Goal: Task Accomplishment & Management: Manage account settings

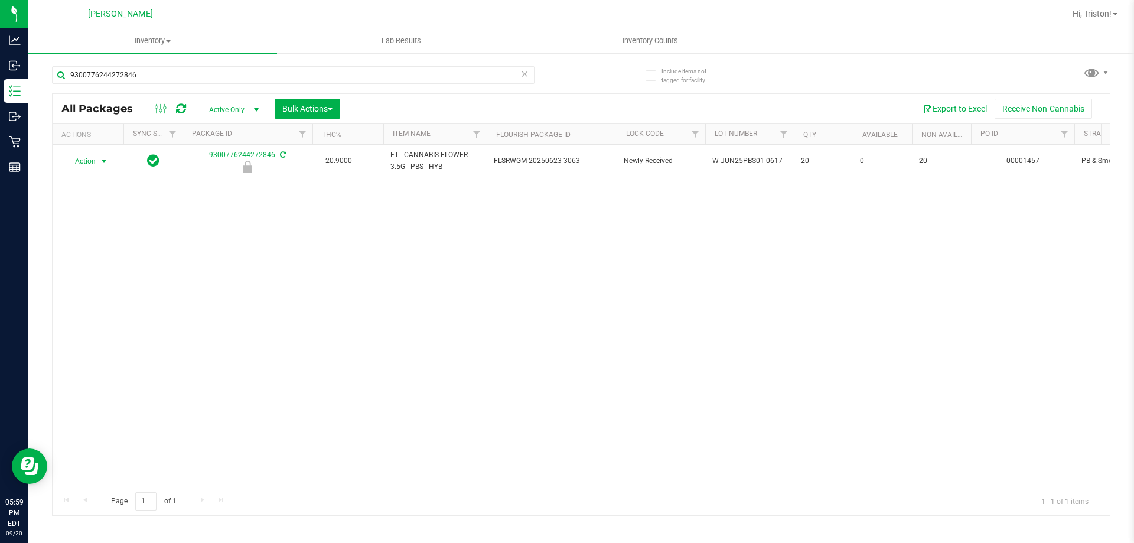
type input "9300776244272846"
click at [95, 162] on span "Action" at bounding box center [80, 161] width 32 height 17
click at [93, 292] on li "Unlock package" at bounding box center [103, 301] width 76 height 18
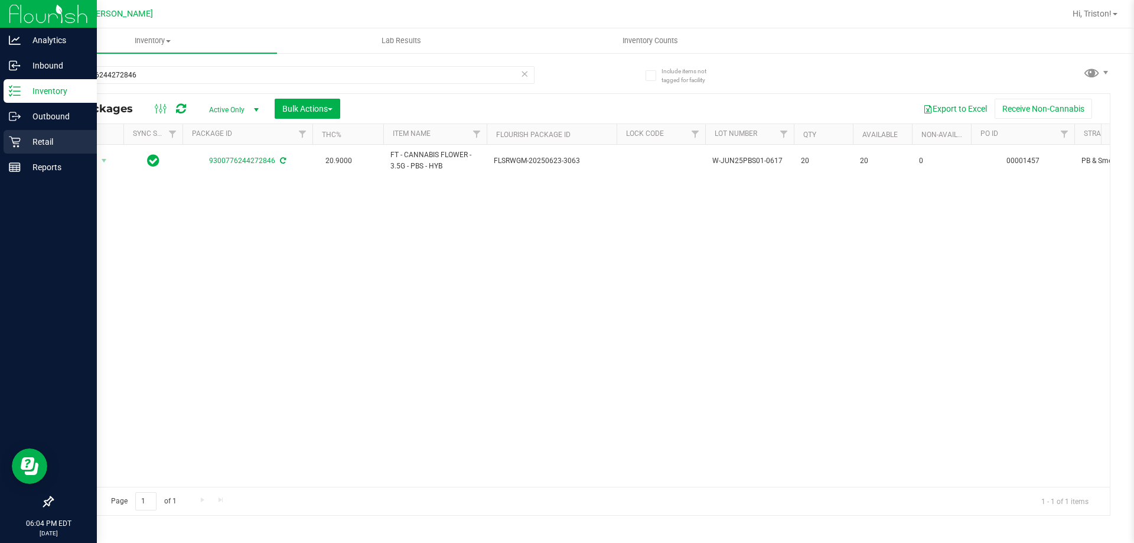
click at [18, 147] on icon at bounding box center [14, 141] width 11 height 11
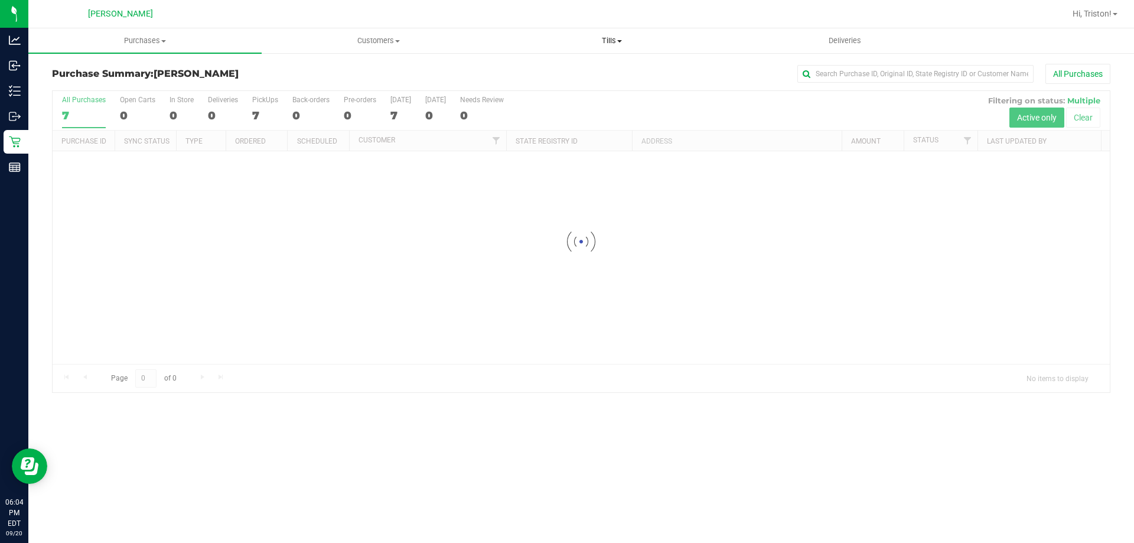
click at [611, 37] on span "Tills" at bounding box center [612, 40] width 232 height 11
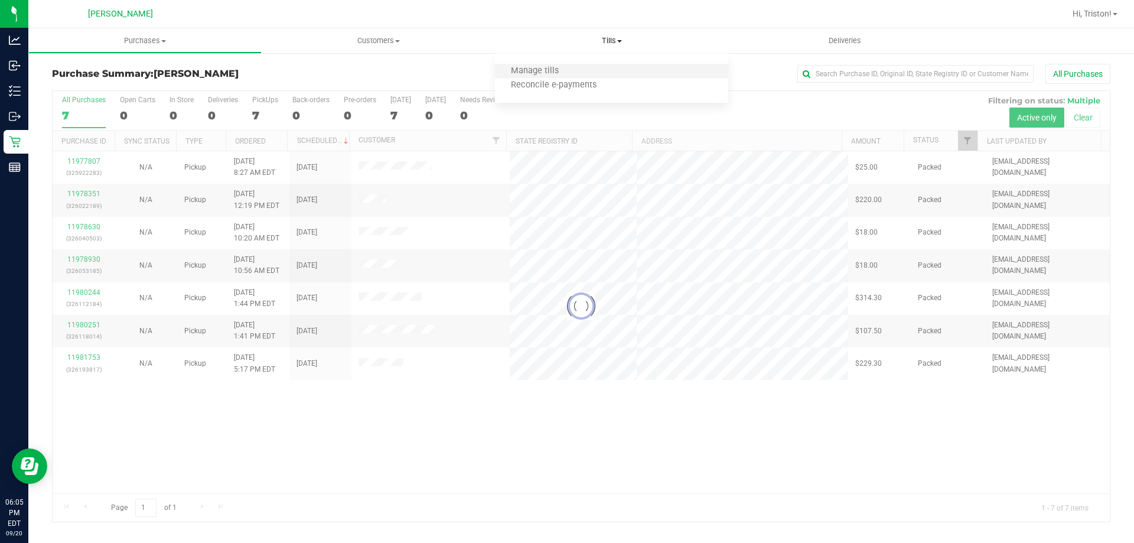
click at [584, 71] on li "Manage tills" at bounding box center [611, 71] width 233 height 14
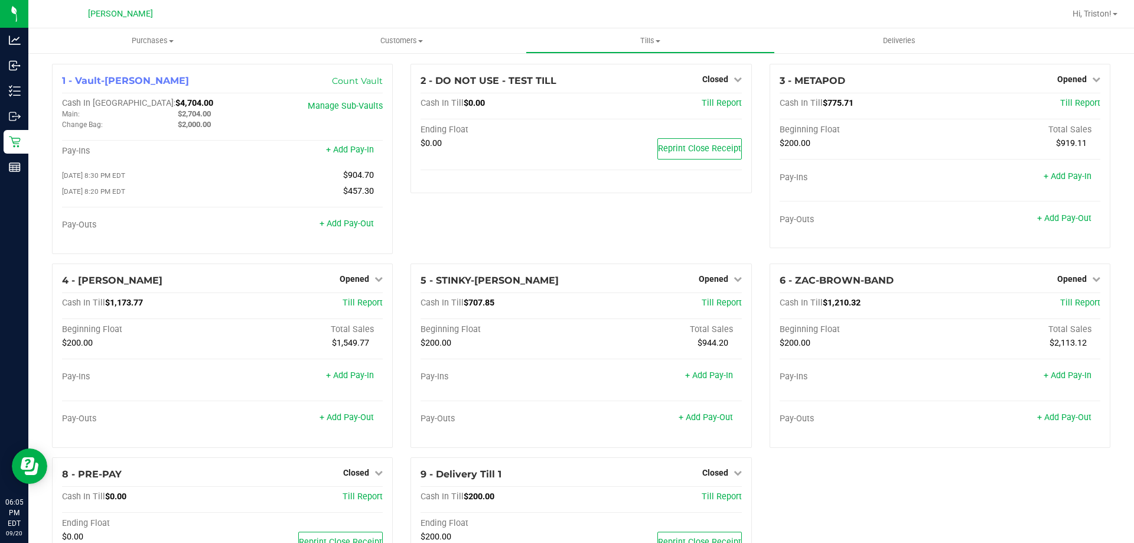
click at [644, 225] on div "2 - DO NOT USE - TEST TILL Closed Open Till Cash In Till $0.00 Till Report Endi…" at bounding box center [581, 164] width 359 height 200
click at [354, 282] on span "Opened" at bounding box center [355, 278] width 30 height 9
click at [360, 308] on link "Close Till" at bounding box center [356, 302] width 32 height 9
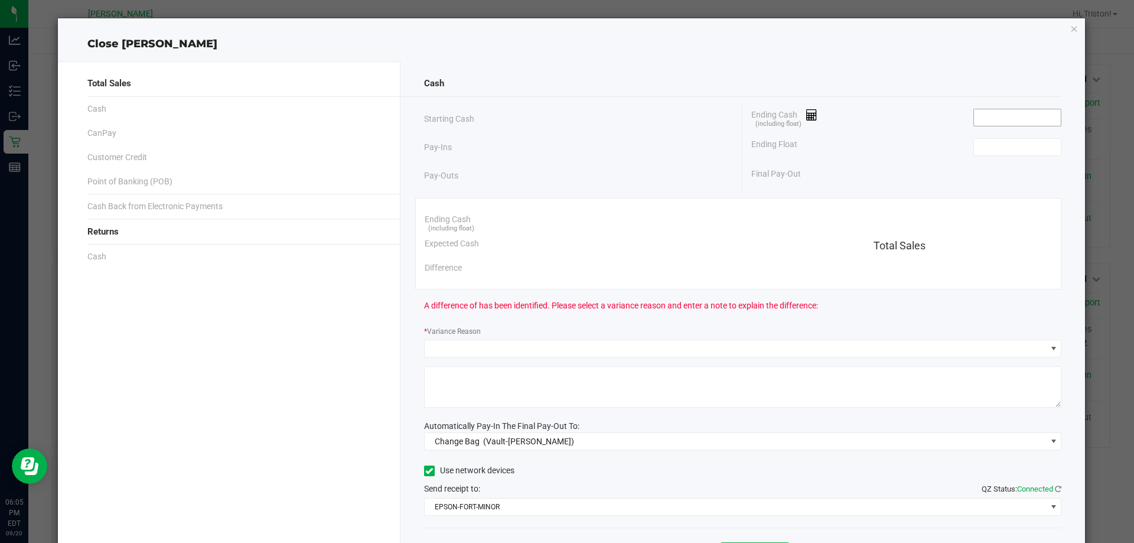
click at [1017, 124] on input at bounding box center [1017, 117] width 87 height 17
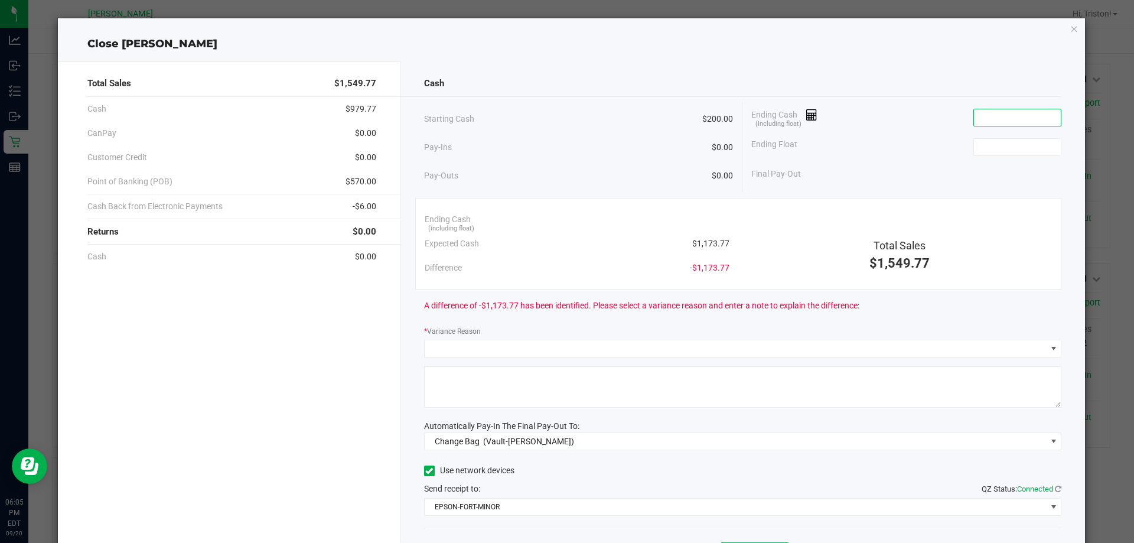
click at [1013, 117] on input at bounding box center [1017, 117] width 87 height 17
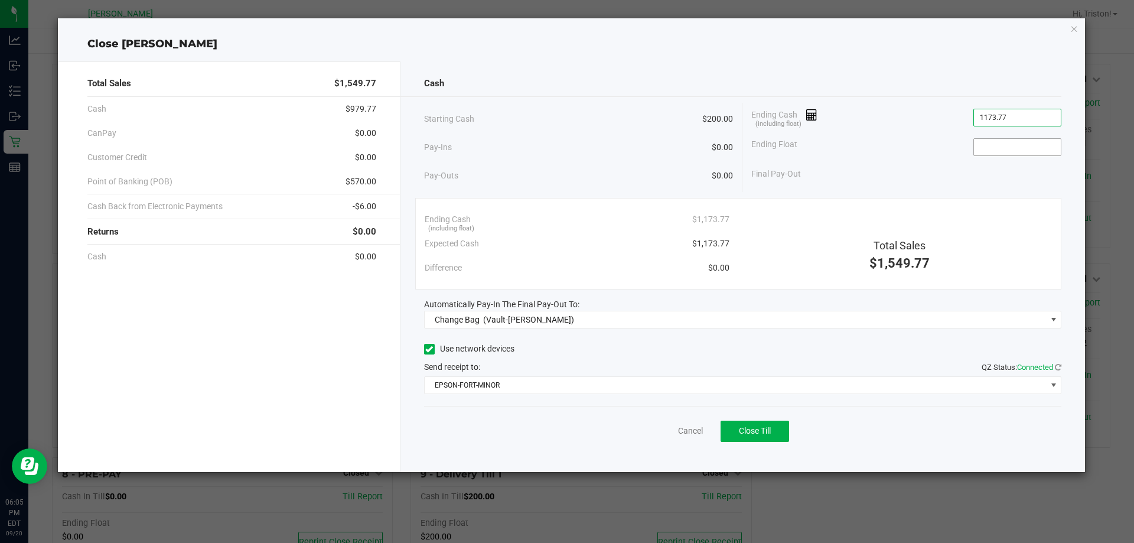
type input "$1,173.77"
click at [1034, 139] on input at bounding box center [1017, 147] width 87 height 17
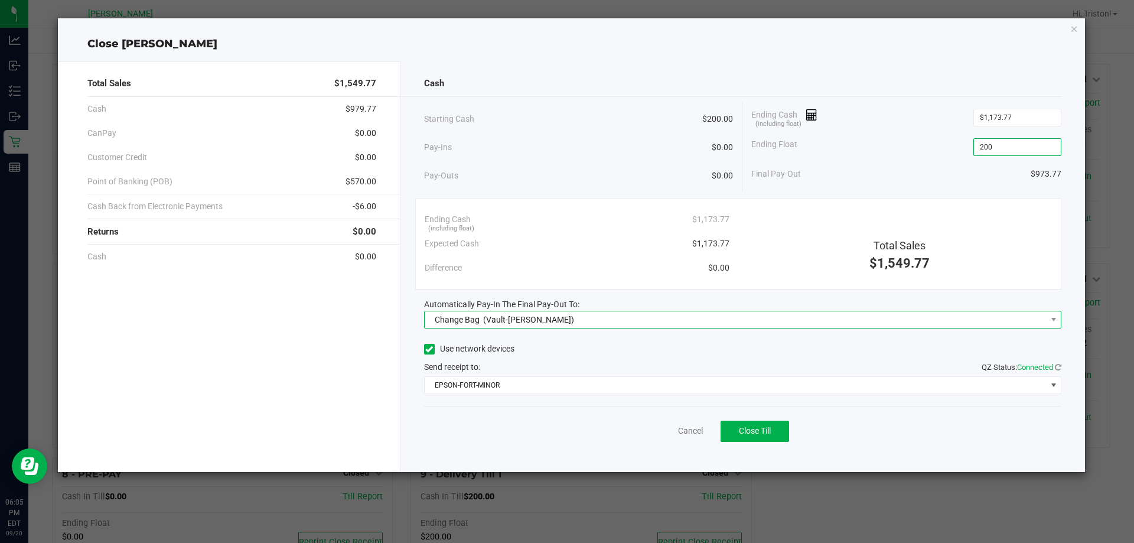
type input "$200.00"
click at [766, 318] on span "Change Bag (Vault-[PERSON_NAME])" at bounding box center [736, 319] width 622 height 17
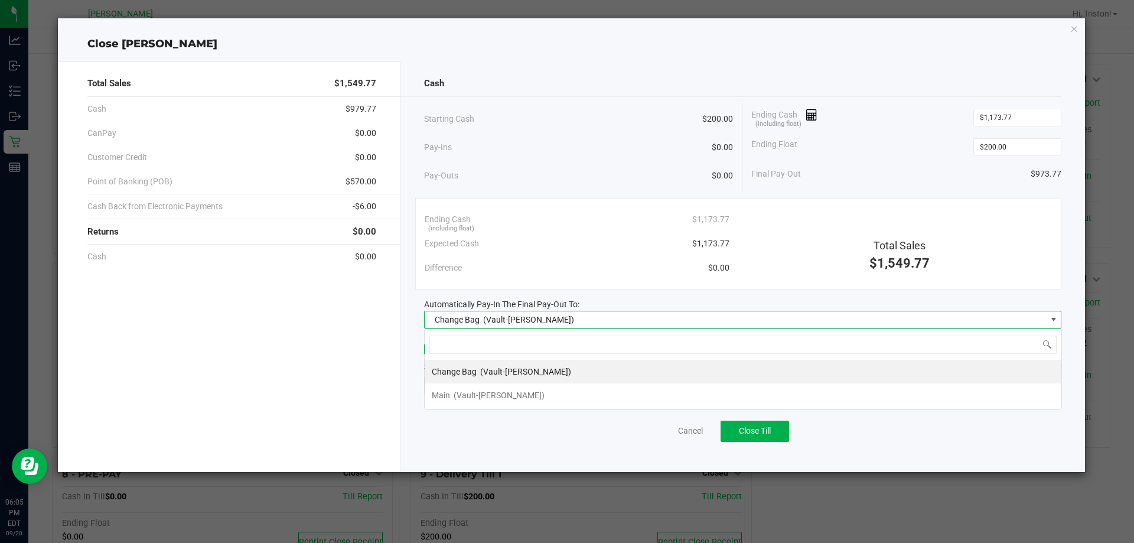
scroll to position [18, 637]
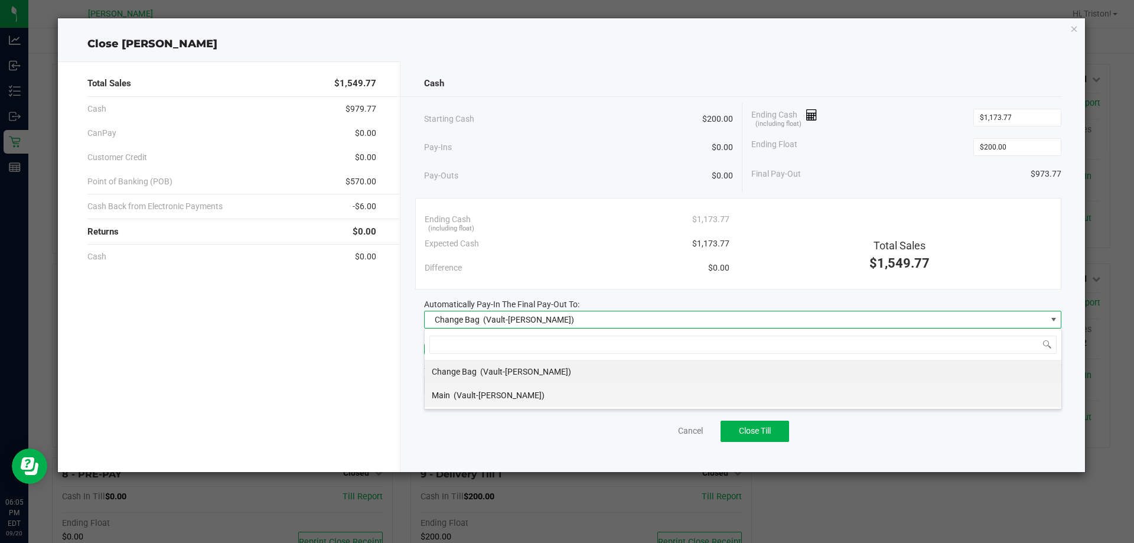
click at [502, 395] on span "(Vault-[PERSON_NAME])" at bounding box center [499, 395] width 91 height 9
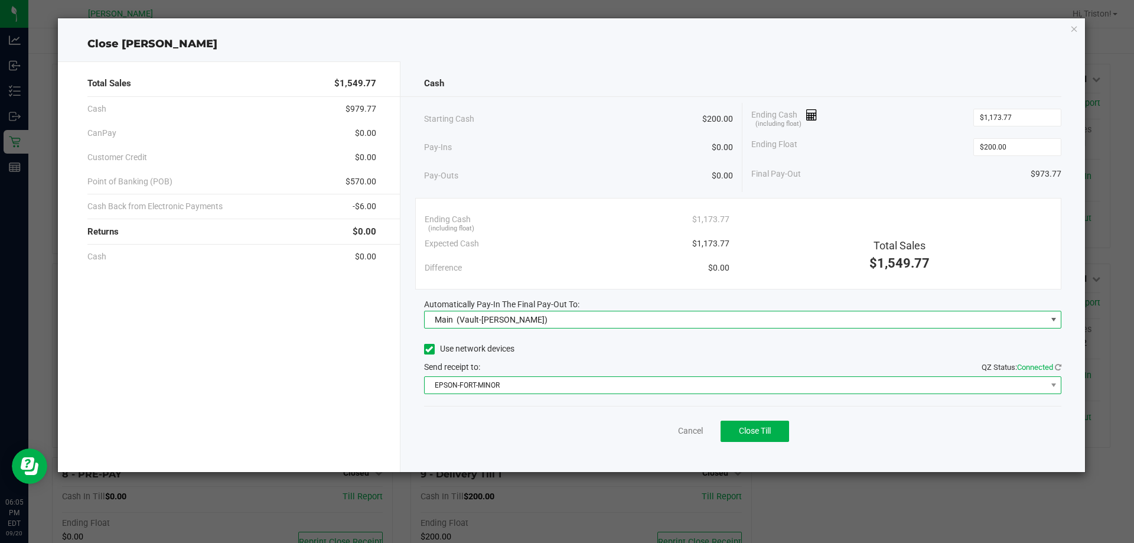
click at [512, 391] on span "EPSON-FORT-MINOR" at bounding box center [736, 385] width 622 height 17
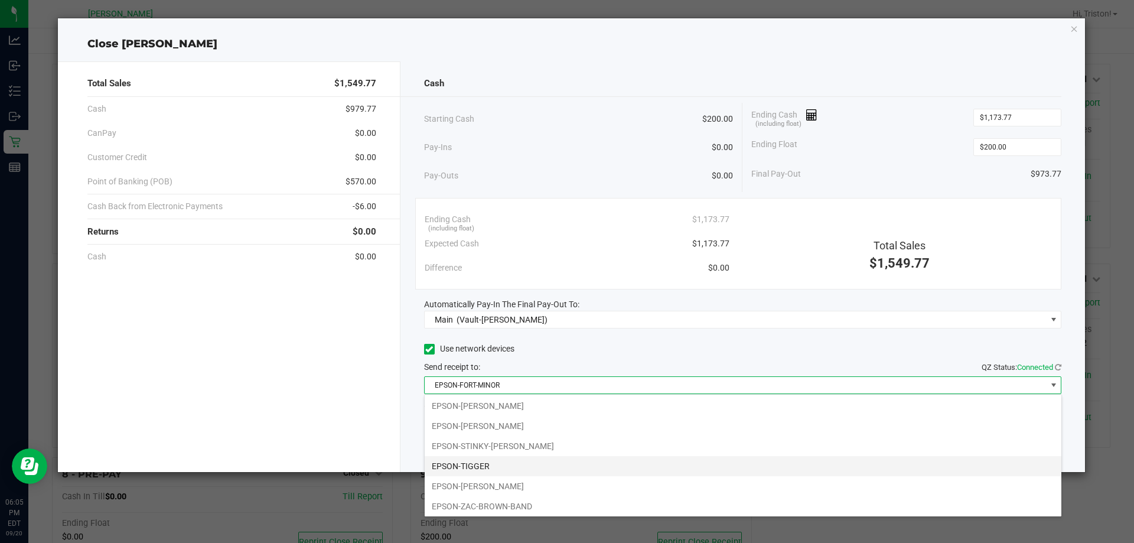
scroll to position [143, 0]
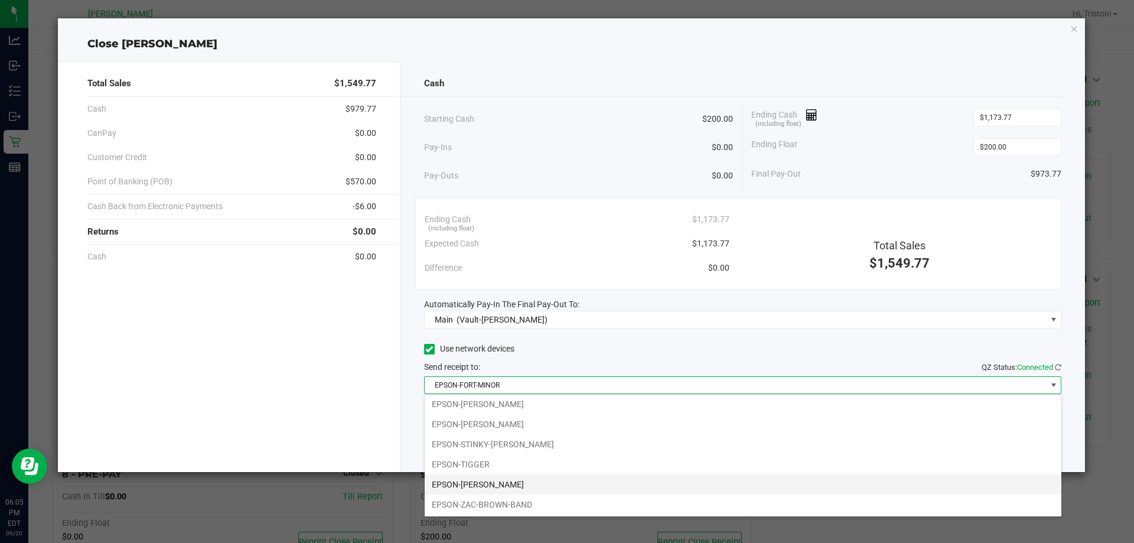
click at [500, 486] on li "EPSON-[PERSON_NAME]" at bounding box center [743, 484] width 637 height 20
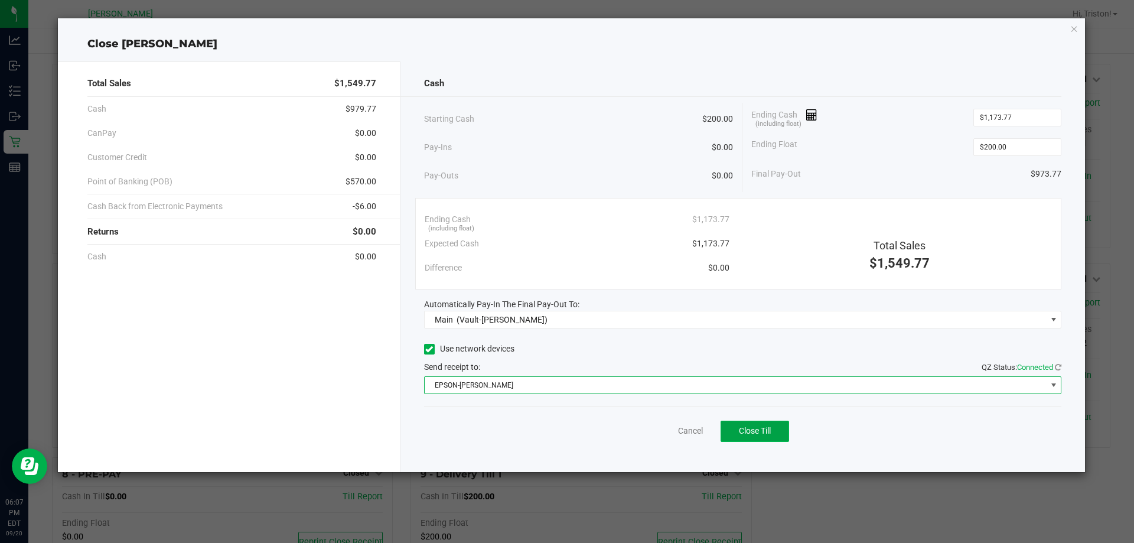
click at [772, 438] on button "Close Till" at bounding box center [755, 431] width 69 height 21
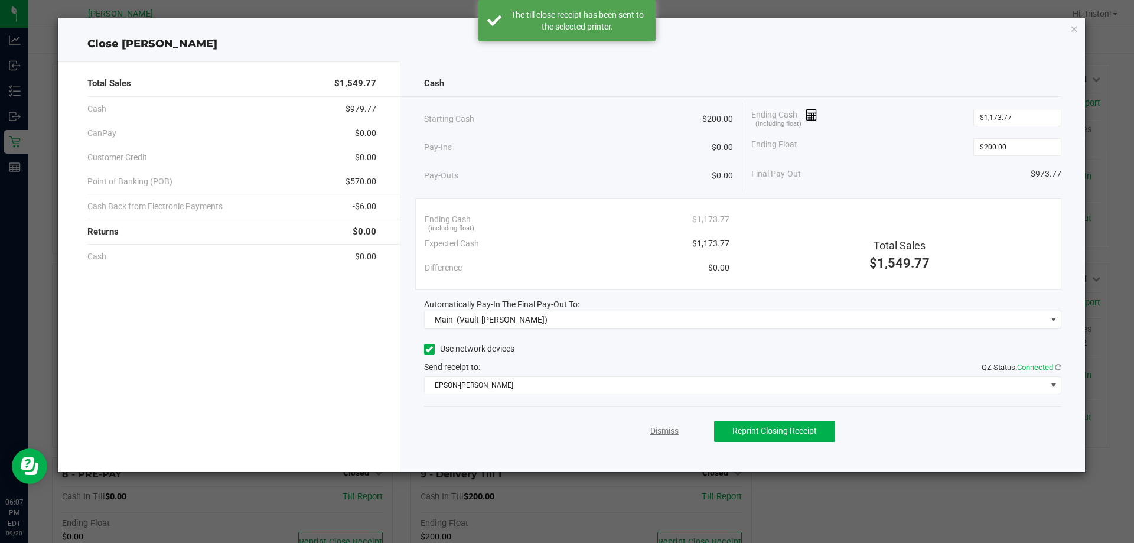
click at [653, 428] on link "Dismiss" at bounding box center [664, 431] width 28 height 12
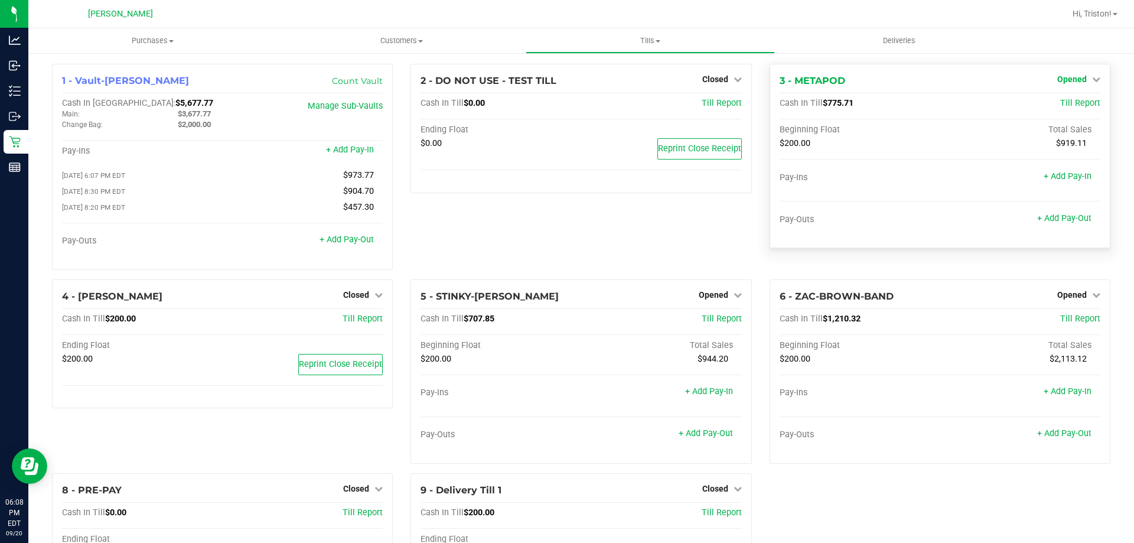
click at [1074, 82] on span "Opened" at bounding box center [1073, 78] width 30 height 9
click at [1066, 105] on link "Close Till" at bounding box center [1074, 103] width 32 height 9
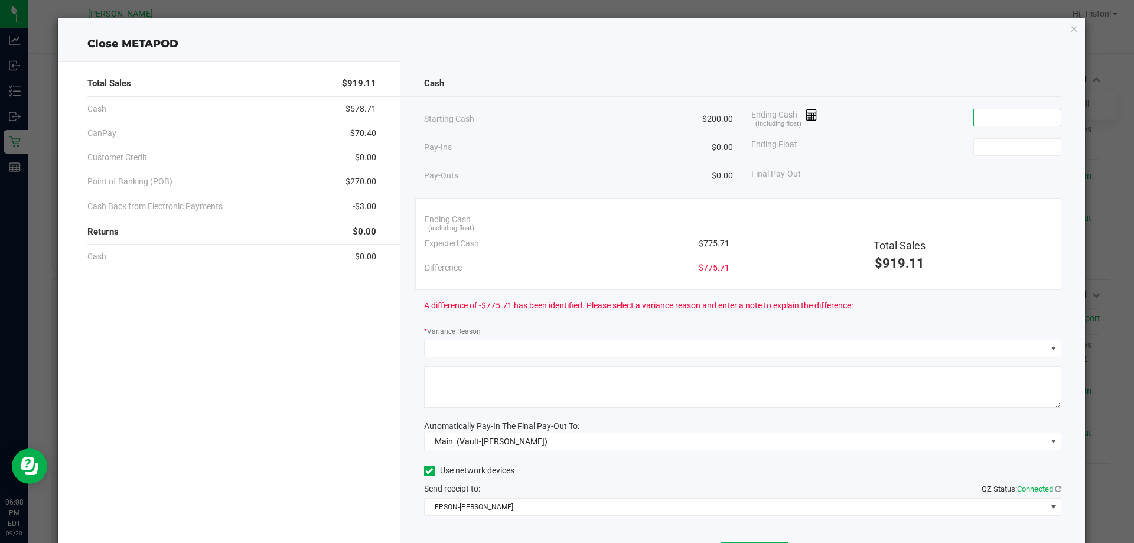
click at [994, 122] on input at bounding box center [1017, 117] width 87 height 17
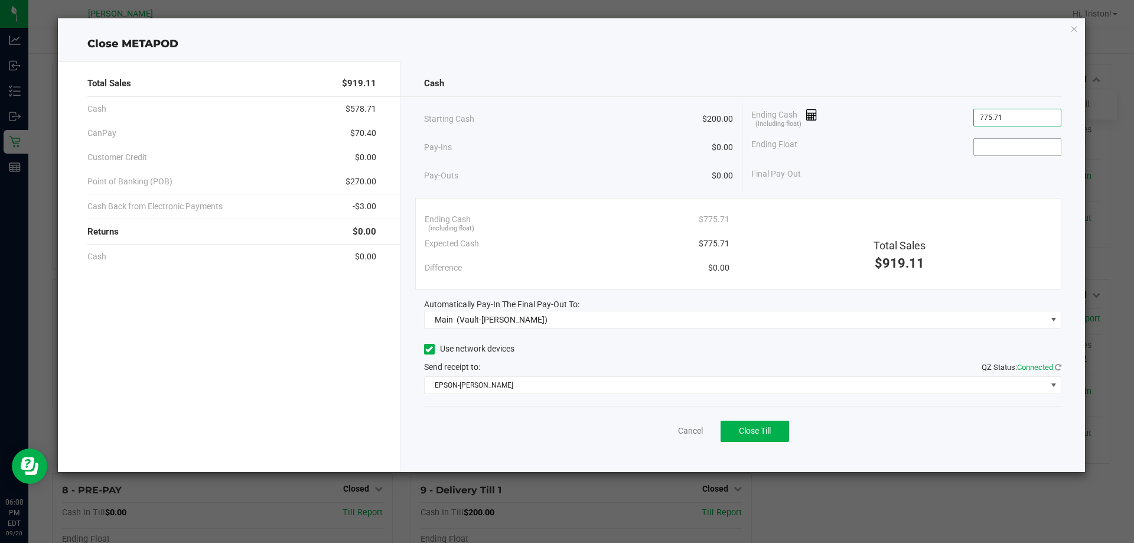
type input "$775.71"
click at [1016, 142] on input at bounding box center [1017, 147] width 87 height 17
type input "$200.00"
click at [946, 166] on div "Final Pay-Out $575.71" at bounding box center [907, 174] width 310 height 24
click at [734, 187] on div "Starting Cash $200.00 Pay-Ins $0.00 Pay-Outs $0.00" at bounding box center [583, 147] width 319 height 89
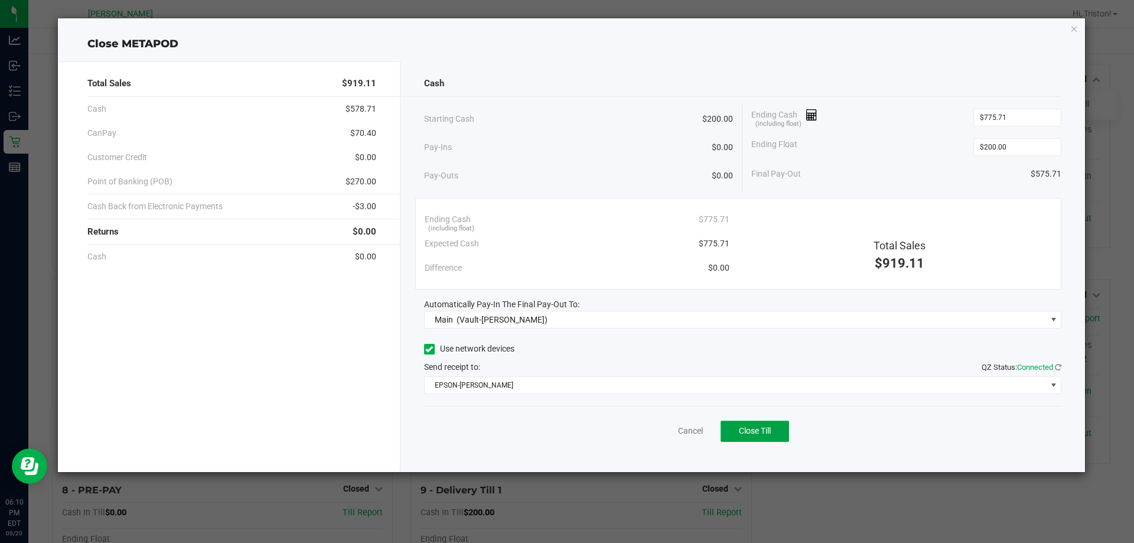
click at [762, 432] on span "Close Till" at bounding box center [755, 430] width 32 height 9
click at [674, 427] on link "Dismiss" at bounding box center [664, 431] width 28 height 12
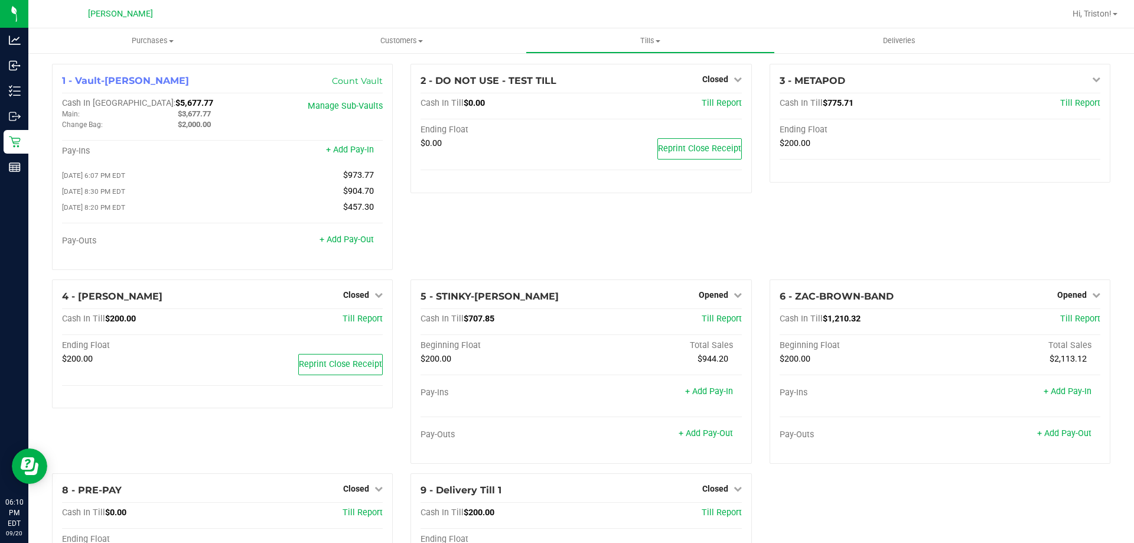
click at [761, 210] on div "3 - METAPOD Close Till Cash In Till $775.71 Till Report Ending Float $200.00" at bounding box center [940, 172] width 359 height 216
